Goal: Task Accomplishment & Management: Manage account settings

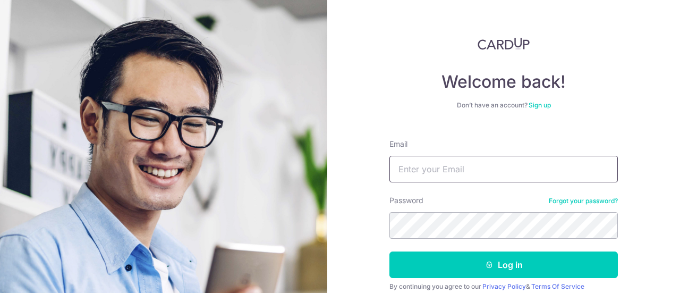
click at [456, 160] on input "Email" at bounding box center [503, 169] width 228 height 27
type input "[EMAIL_ADDRESS][DOMAIN_NAME]"
click at [389, 251] on button "Log in" at bounding box center [503, 264] width 228 height 27
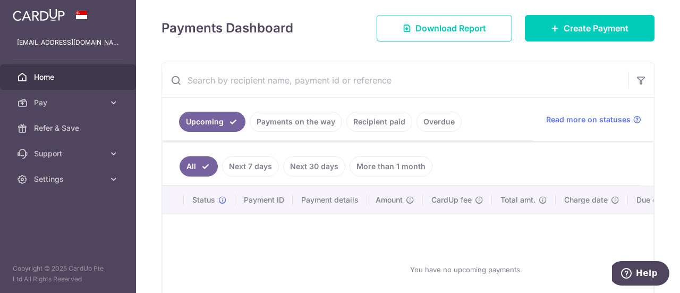
scroll to position [159, 0]
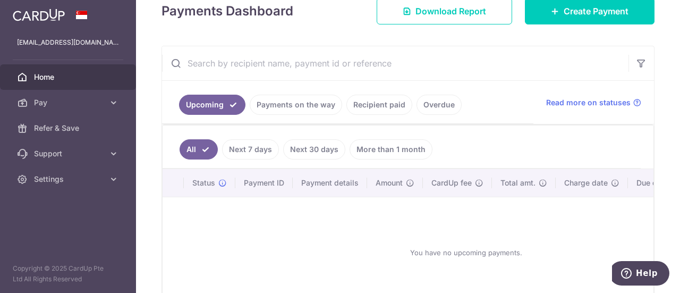
click at [400, 99] on link "Recipient paid" at bounding box center [379, 104] width 66 height 20
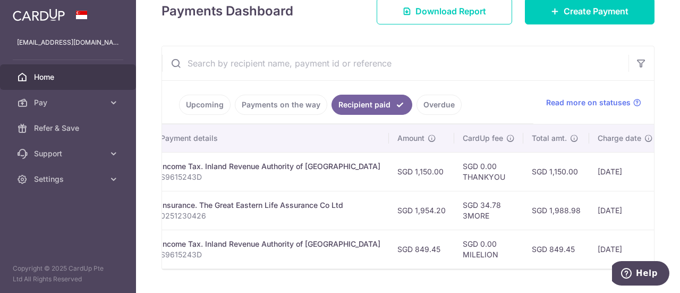
scroll to position [0, 311]
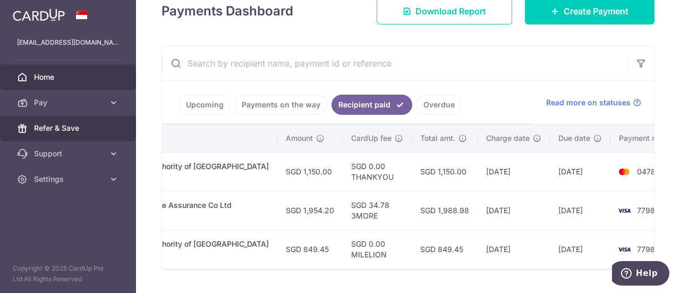
click at [98, 131] on span "Refer & Save" at bounding box center [69, 128] width 70 height 11
